Goal: Find specific page/section: Find specific page/section

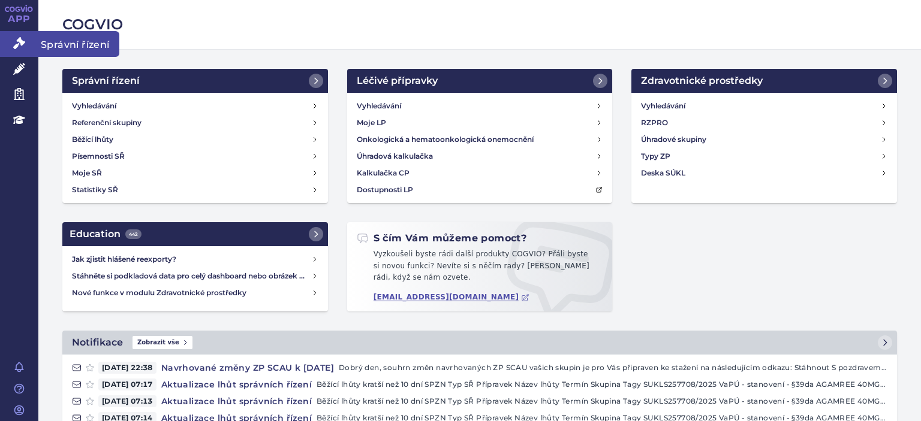
click at [17, 48] on icon at bounding box center [19, 43] width 12 height 12
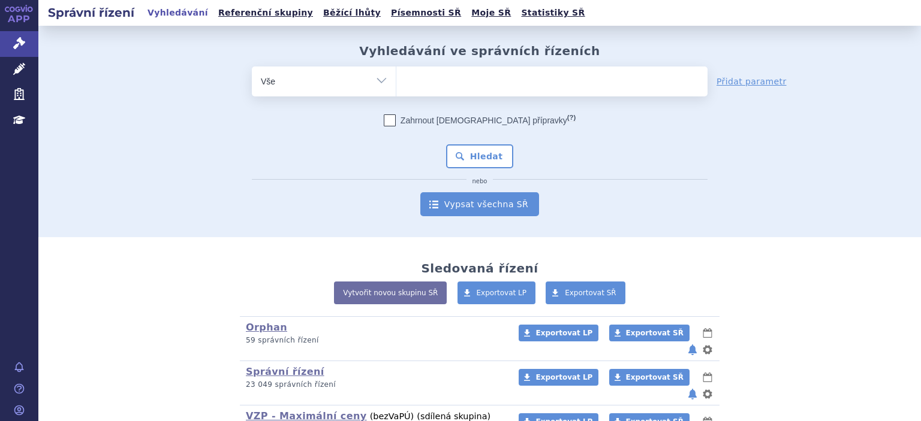
click at [481, 207] on link "Vypsat všechna SŘ" at bounding box center [479, 204] width 119 height 24
